Goal: Information Seeking & Learning: Learn about a topic

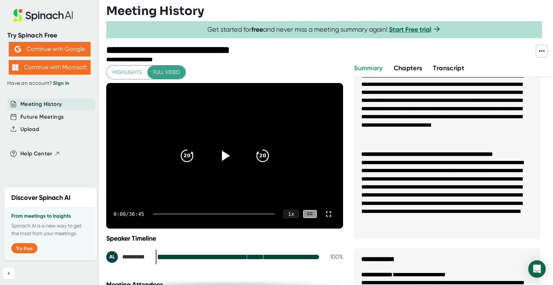
scroll to position [40, 0]
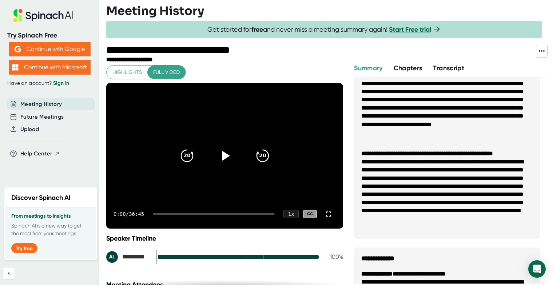
click at [401, 165] on li "**********" at bounding box center [447, 195] width 172 height 74
click at [415, 68] on span "Chapters" at bounding box center [408, 68] width 29 height 8
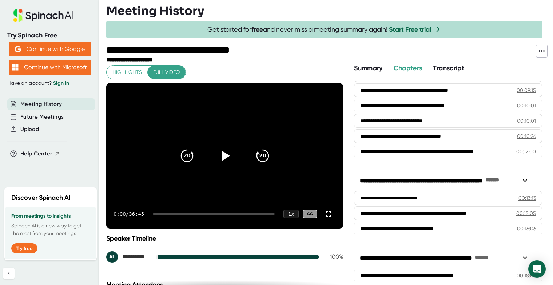
scroll to position [293, 0]
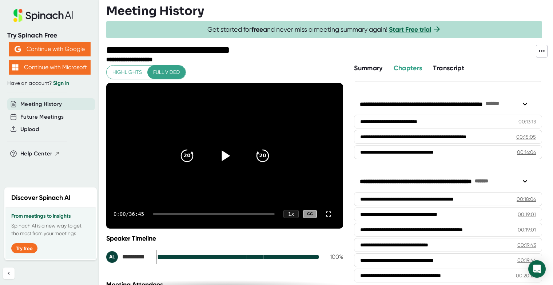
click at [223, 152] on icon at bounding box center [224, 156] width 18 height 18
click at [283, 212] on div "1 x" at bounding box center [291, 214] width 16 height 8
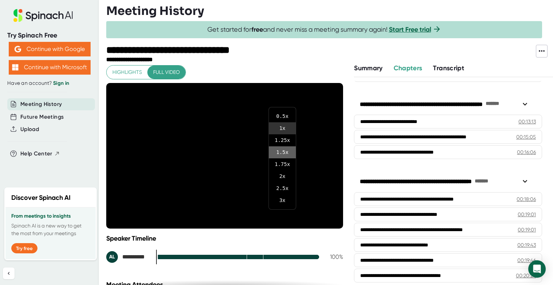
click at [288, 153] on li "1.5 x" at bounding box center [282, 152] width 27 height 12
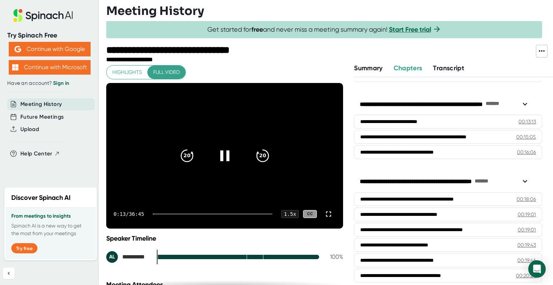
click at [160, 213] on div at bounding box center [213, 213] width 120 height 1
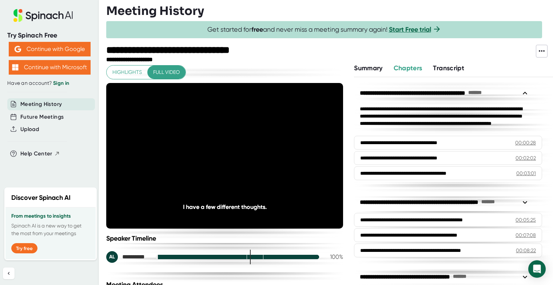
scroll to position [293, 0]
